Goal: Information Seeking & Learning: Learn about a topic

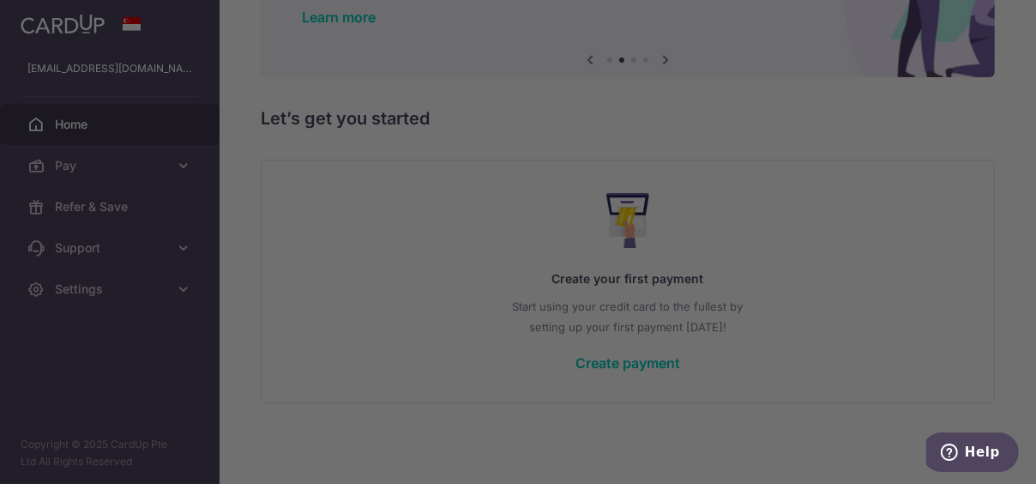
click at [844, 337] on div at bounding box center [523, 244] width 1046 height 489
click at [867, 129] on div at bounding box center [523, 244] width 1046 height 489
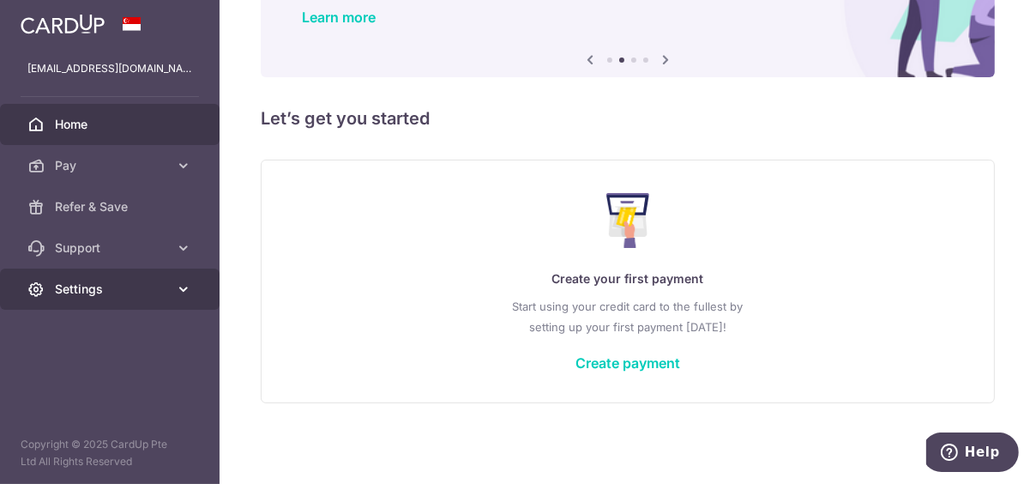
click at [143, 282] on span "Settings" at bounding box center [111, 288] width 113 height 17
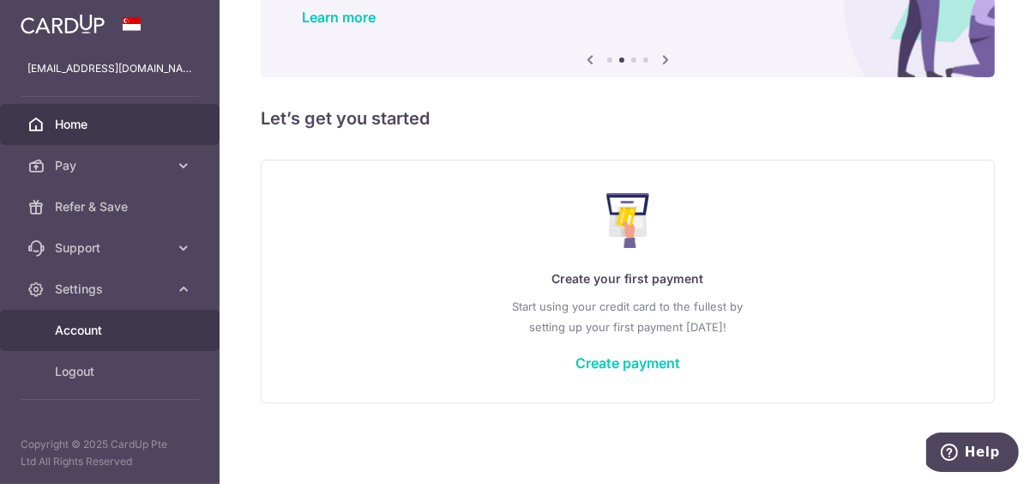
click at [106, 336] on span "Account" at bounding box center [111, 330] width 113 height 17
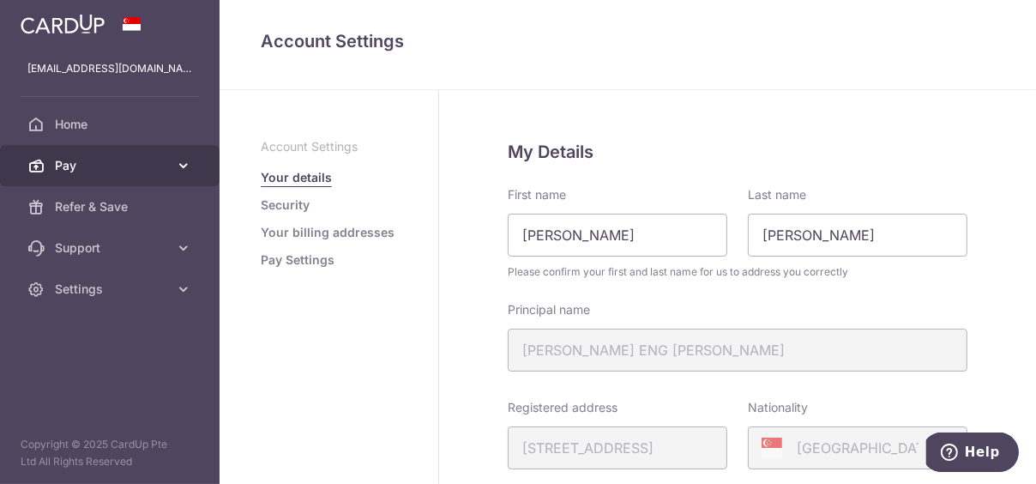
click at [80, 170] on span "Pay" at bounding box center [111, 165] width 113 height 17
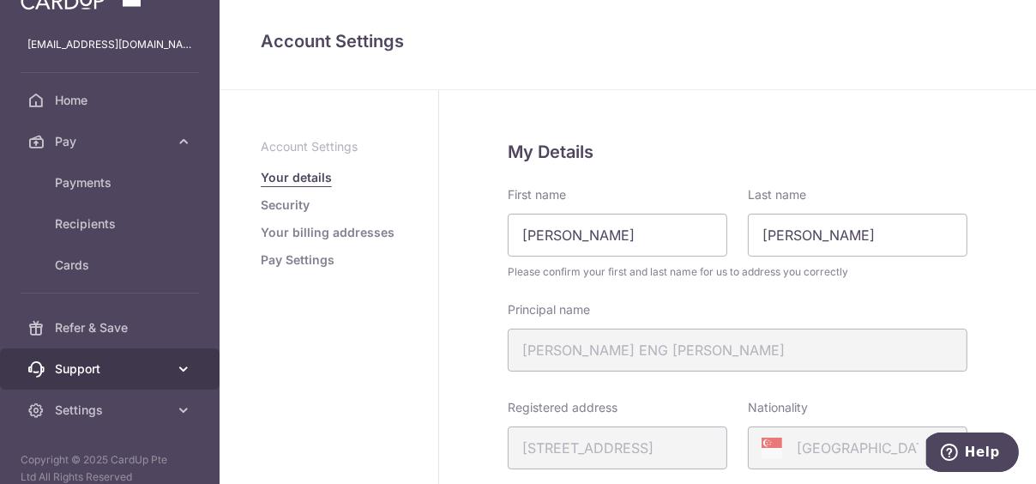
scroll to position [38, 0]
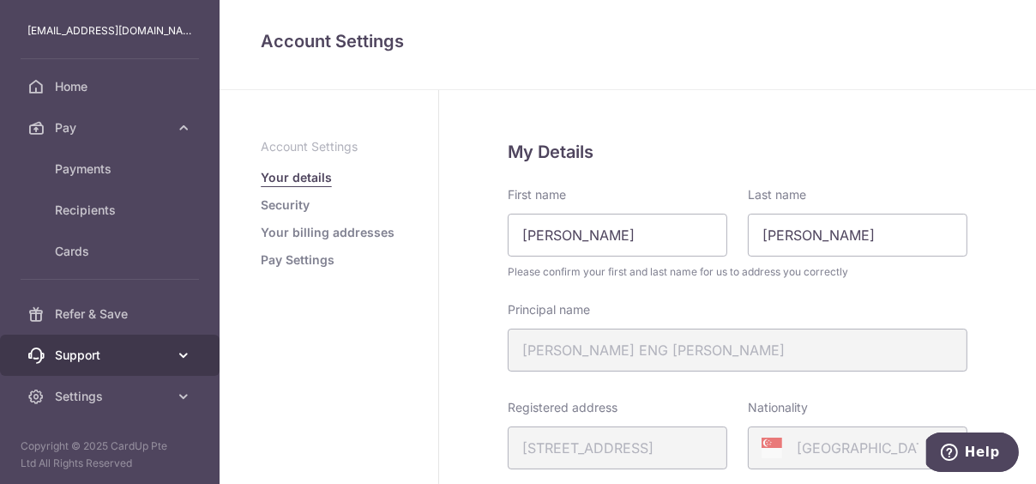
click at [135, 343] on link "Support" at bounding box center [110, 354] width 220 height 41
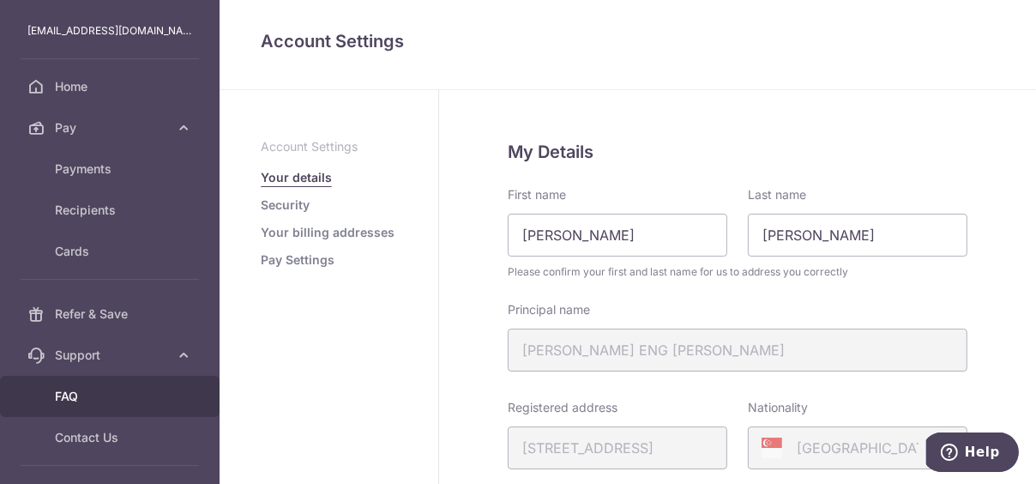
click at [129, 383] on link "FAQ" at bounding box center [110, 396] width 220 height 41
